Goal: Communication & Community: Answer question/provide support

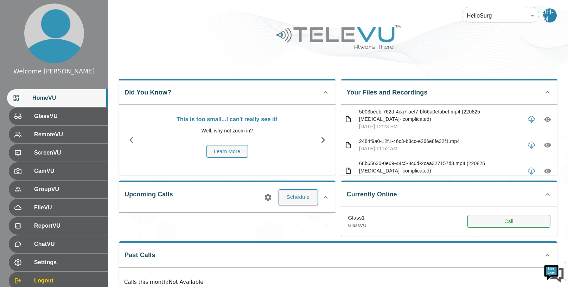
click at [479, 219] on button "Call" at bounding box center [509, 221] width 83 height 13
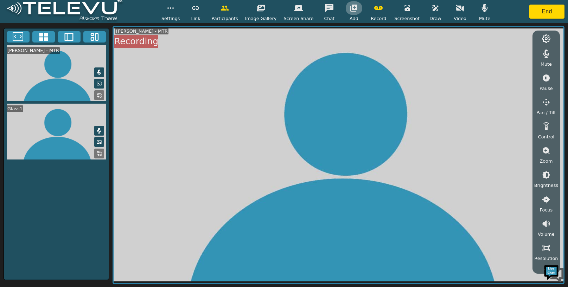
click at [352, 5] on icon "button" at bounding box center [353, 8] width 7 height 7
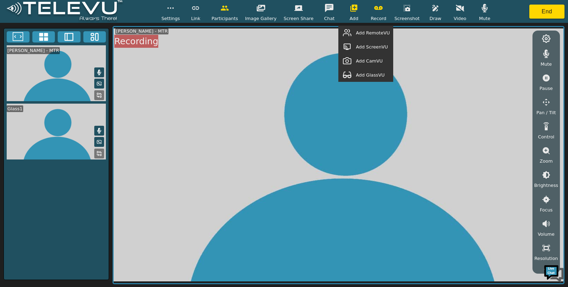
click at [375, 74] on span "Add GlassVU" at bounding box center [370, 75] width 29 height 7
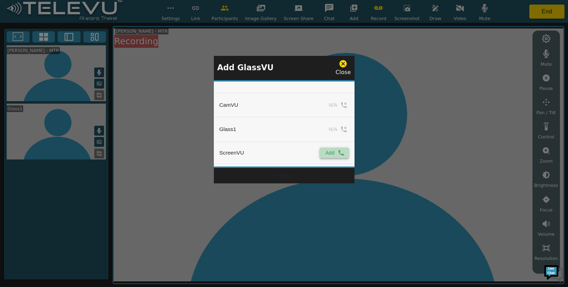
click at [332, 156] on button "Add" at bounding box center [334, 153] width 29 height 11
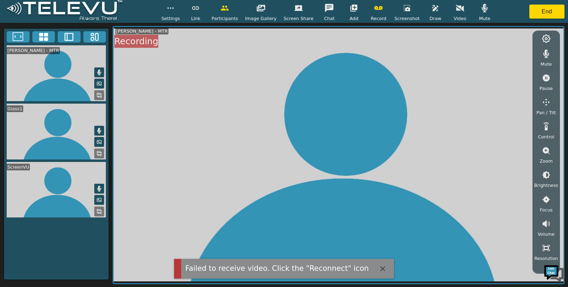
click at [351, 9] on icon "button" at bounding box center [353, 8] width 7 height 7
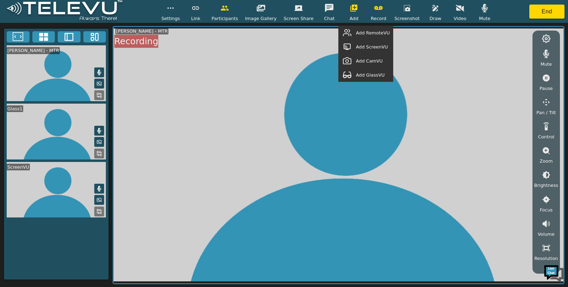
click at [369, 33] on span "Add RemoteVU" at bounding box center [373, 33] width 34 height 7
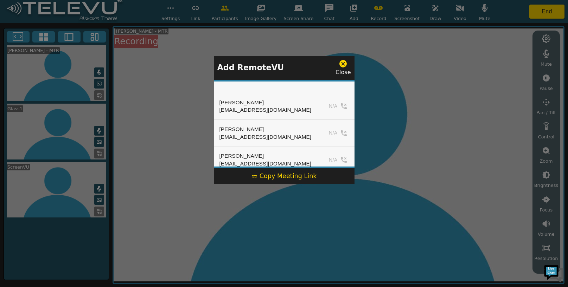
click at [299, 173] on div "Copy Meeting Link" at bounding box center [284, 176] width 65 height 9
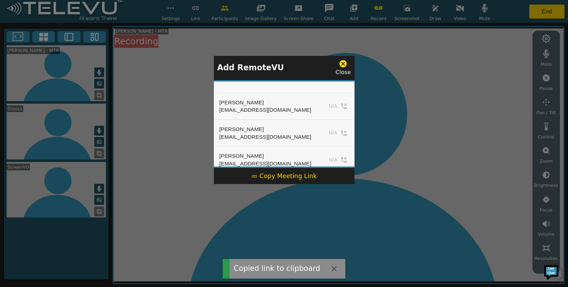
click at [342, 64] on icon at bounding box center [343, 63] width 7 height 7
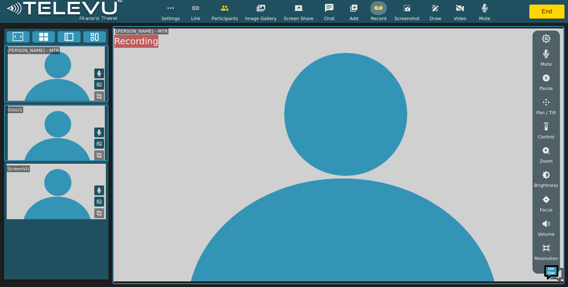
click at [374, 10] on icon "button" at bounding box center [378, 8] width 8 height 8
click at [543, 10] on button "End" at bounding box center [547, 12] width 35 height 14
